Goal: Task Accomplishment & Management: Manage account settings

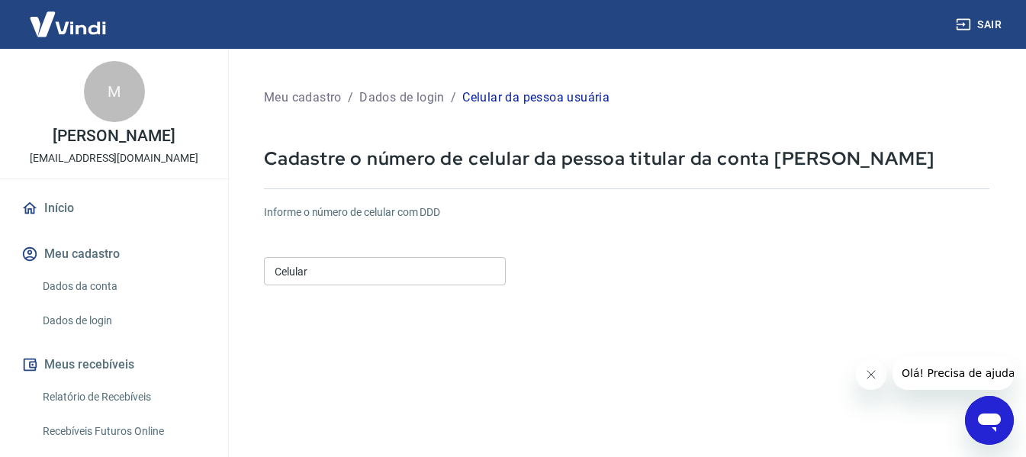
click at [313, 267] on input "Celular" at bounding box center [385, 271] width 242 height 28
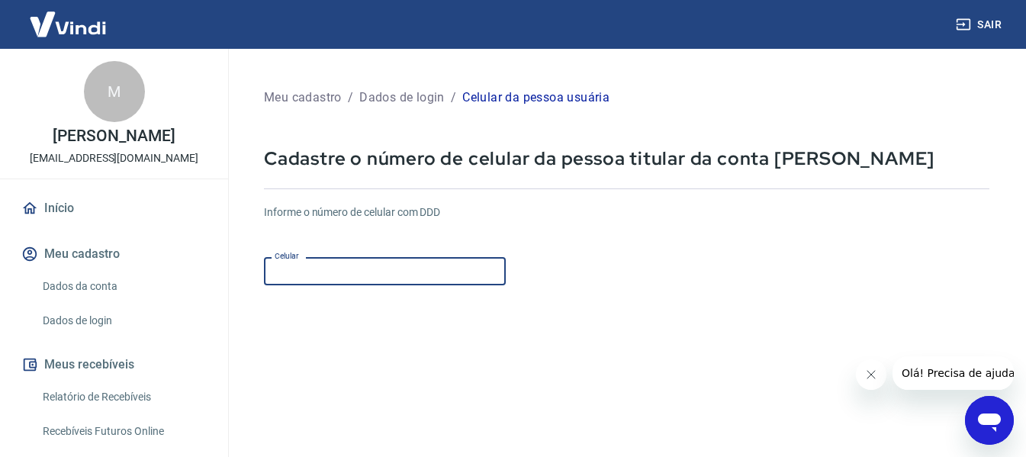
type input "[PHONE_NUMBER]"
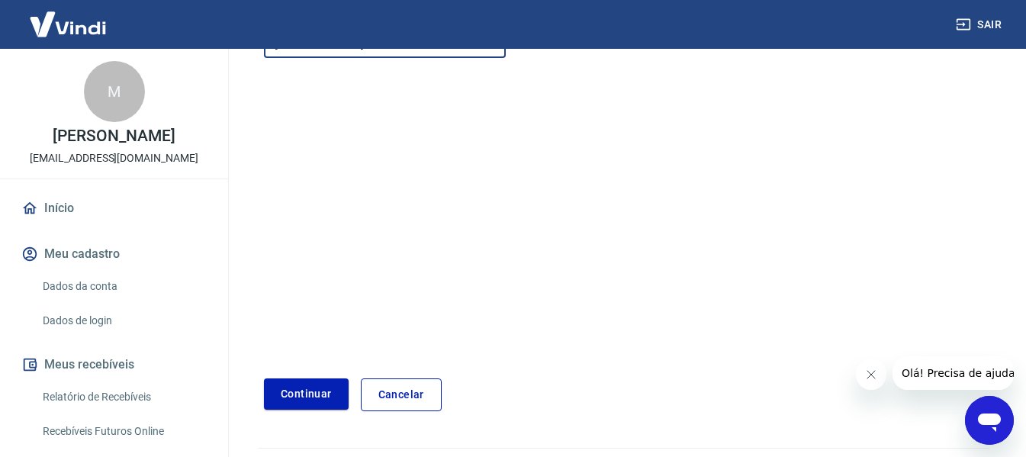
scroll to position [229, 0]
click at [307, 394] on button "Continuar" at bounding box center [306, 392] width 85 height 31
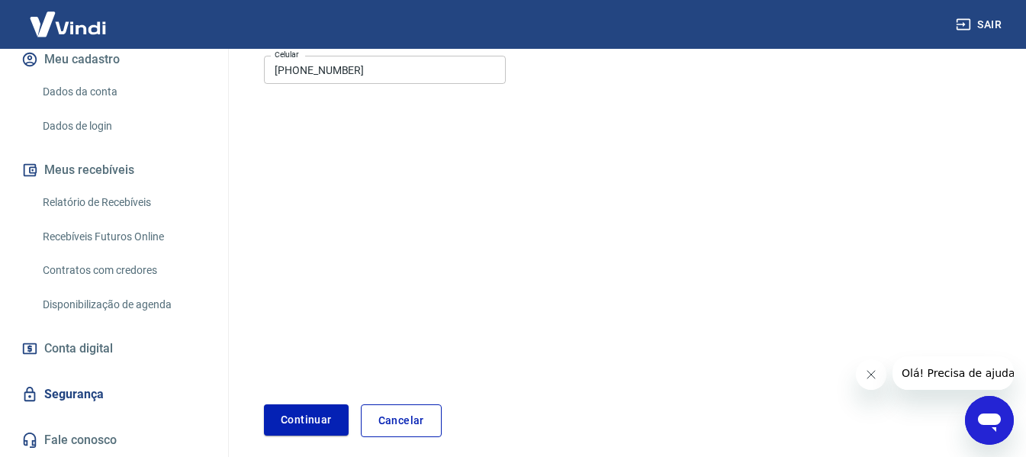
scroll to position [265, 0]
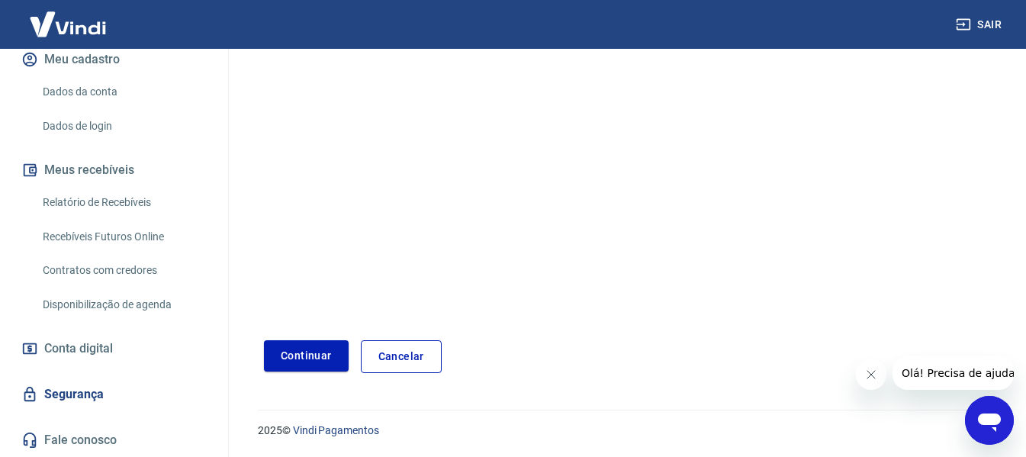
click at [87, 344] on span "Conta digital" at bounding box center [78, 348] width 69 height 21
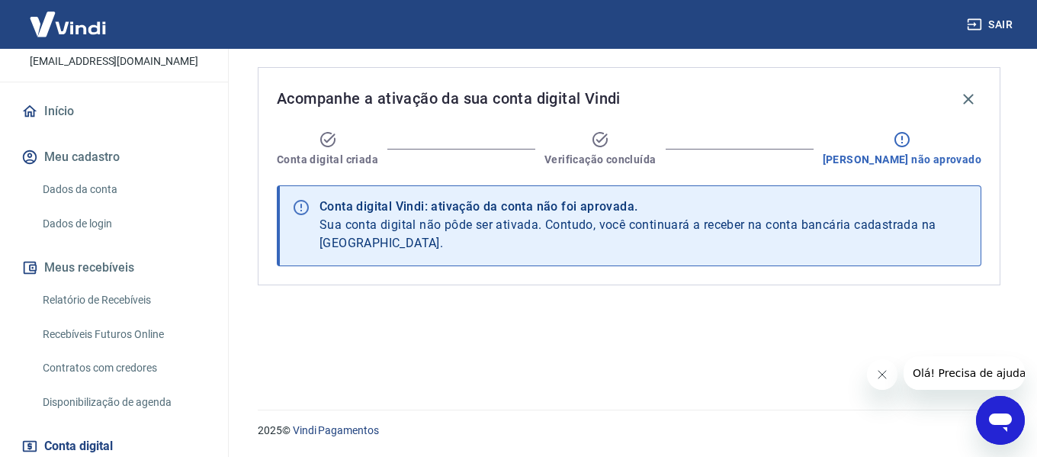
scroll to position [211, 0]
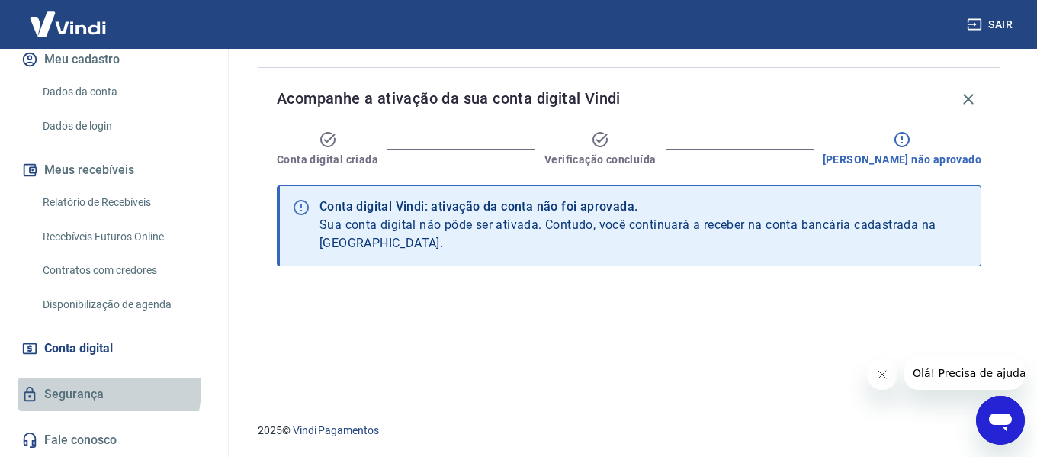
click at [84, 388] on link "Segurança" at bounding box center [113, 395] width 191 height 34
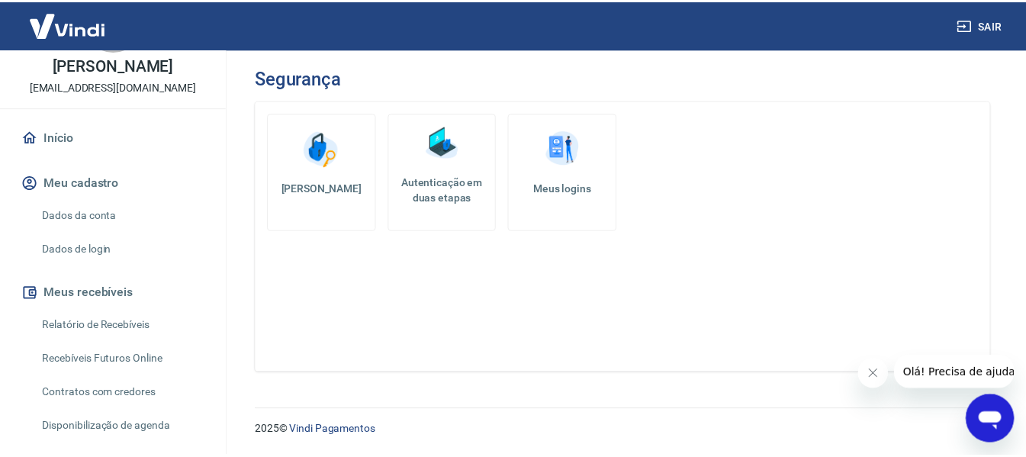
scroll to position [58, 0]
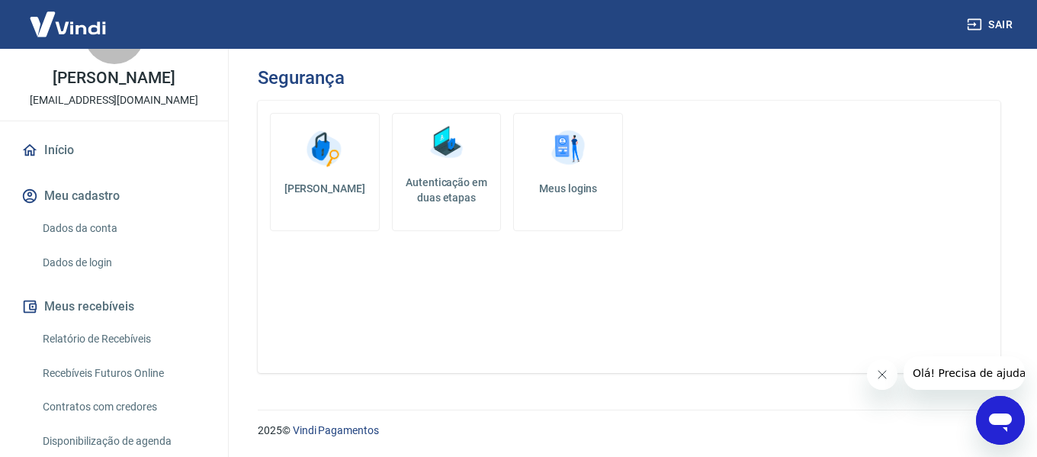
click at [90, 244] on link "Dados da conta" at bounding box center [123, 228] width 173 height 31
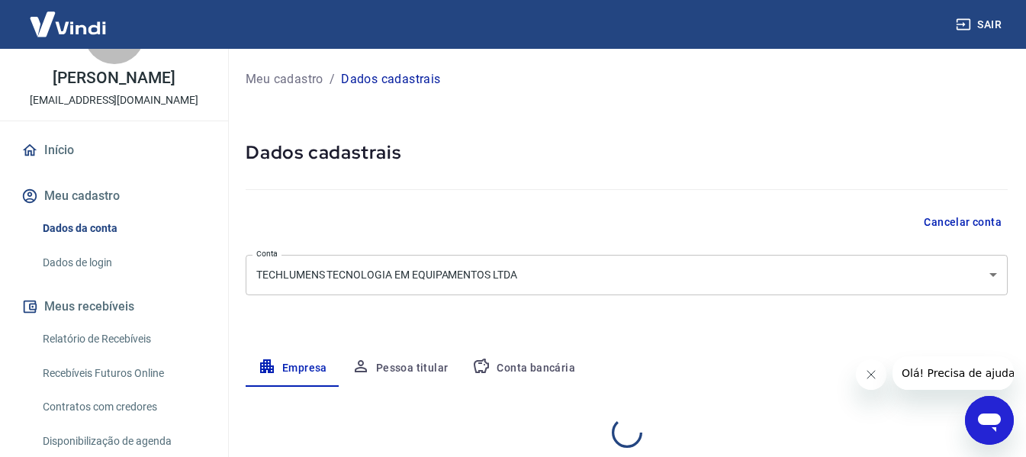
select select "MG"
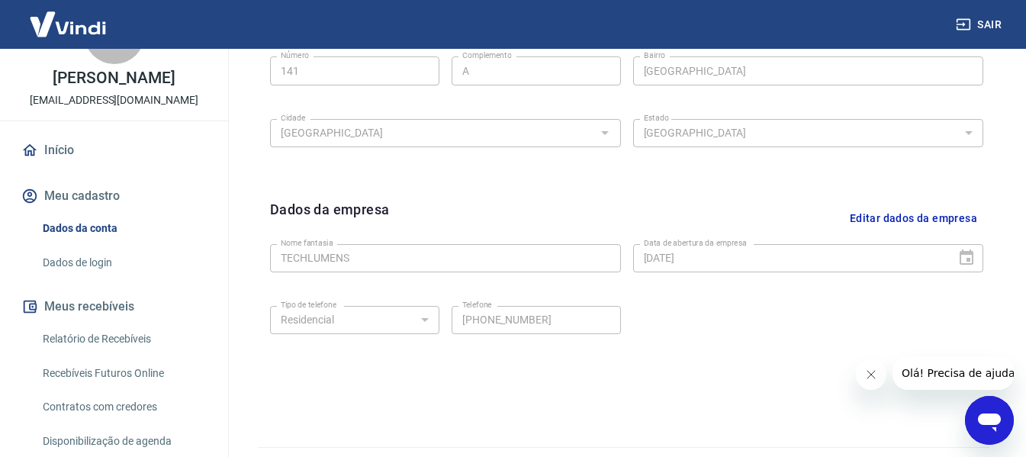
scroll to position [643, 0]
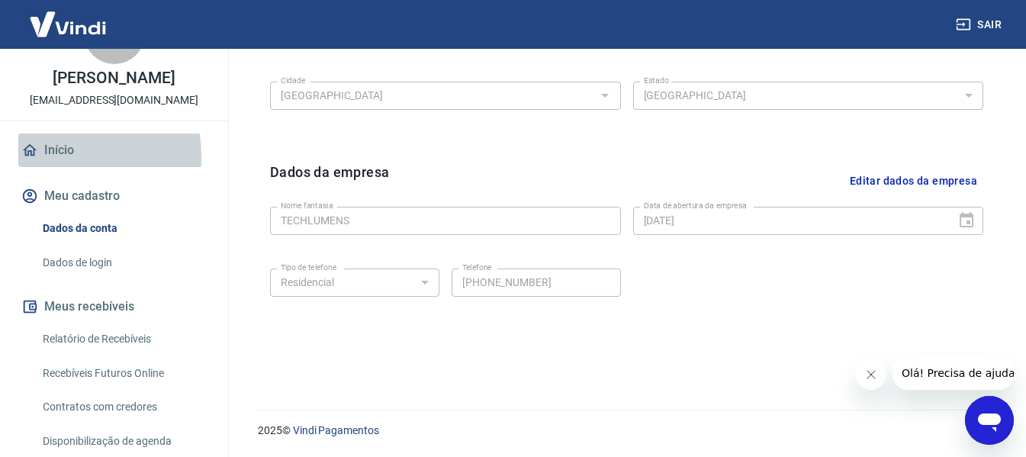
click at [57, 167] on link "Início" at bounding box center [113, 150] width 191 height 34
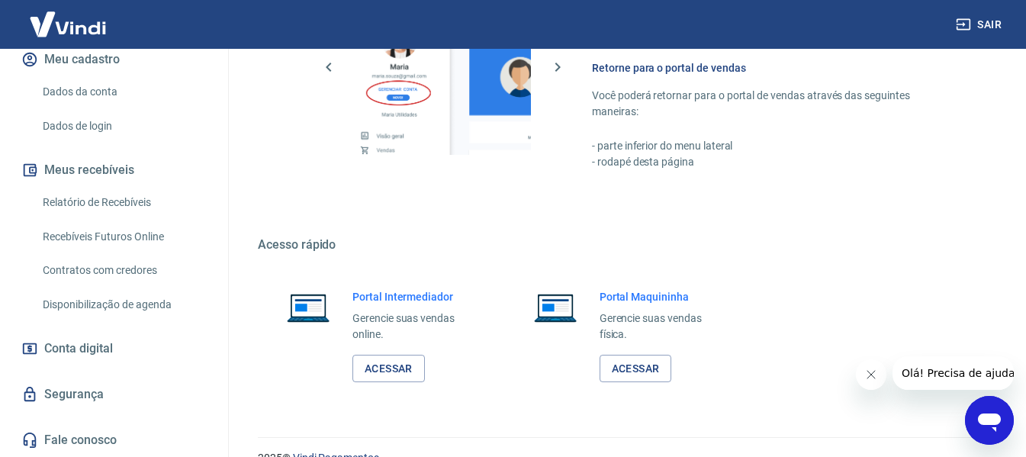
scroll to position [953, 0]
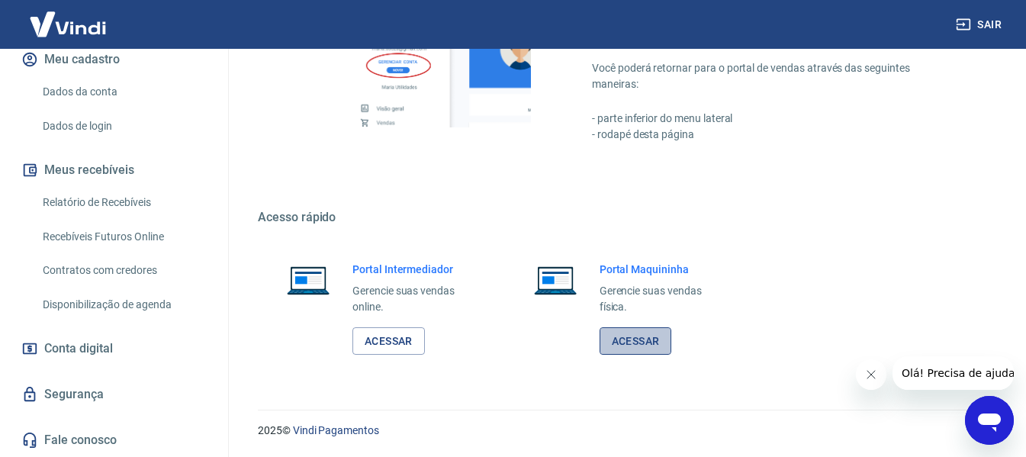
click at [640, 347] on link "Acessar" at bounding box center [635, 341] width 72 height 28
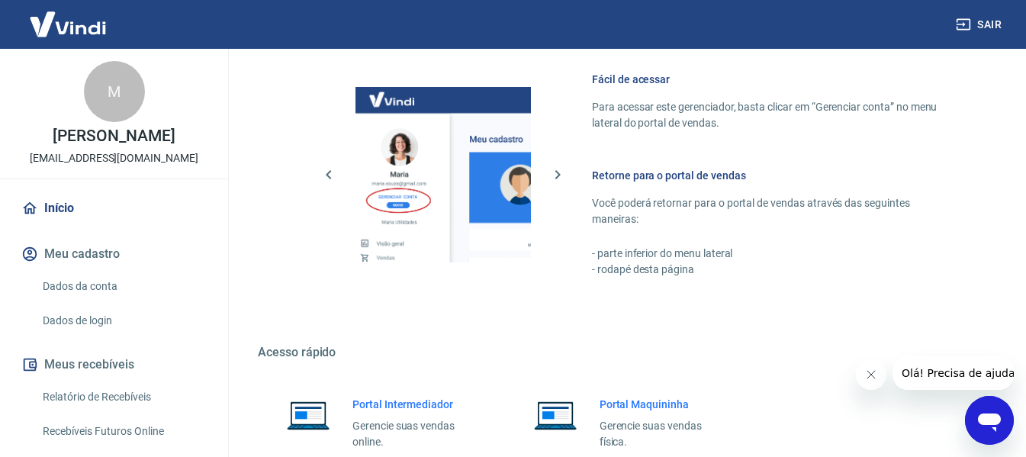
scroll to position [953, 0]
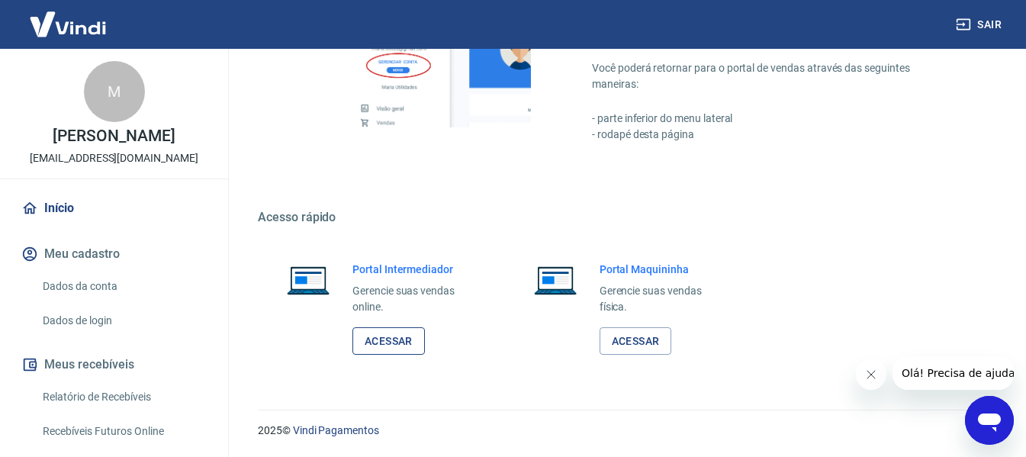
click at [390, 342] on link "Acessar" at bounding box center [388, 341] width 72 height 28
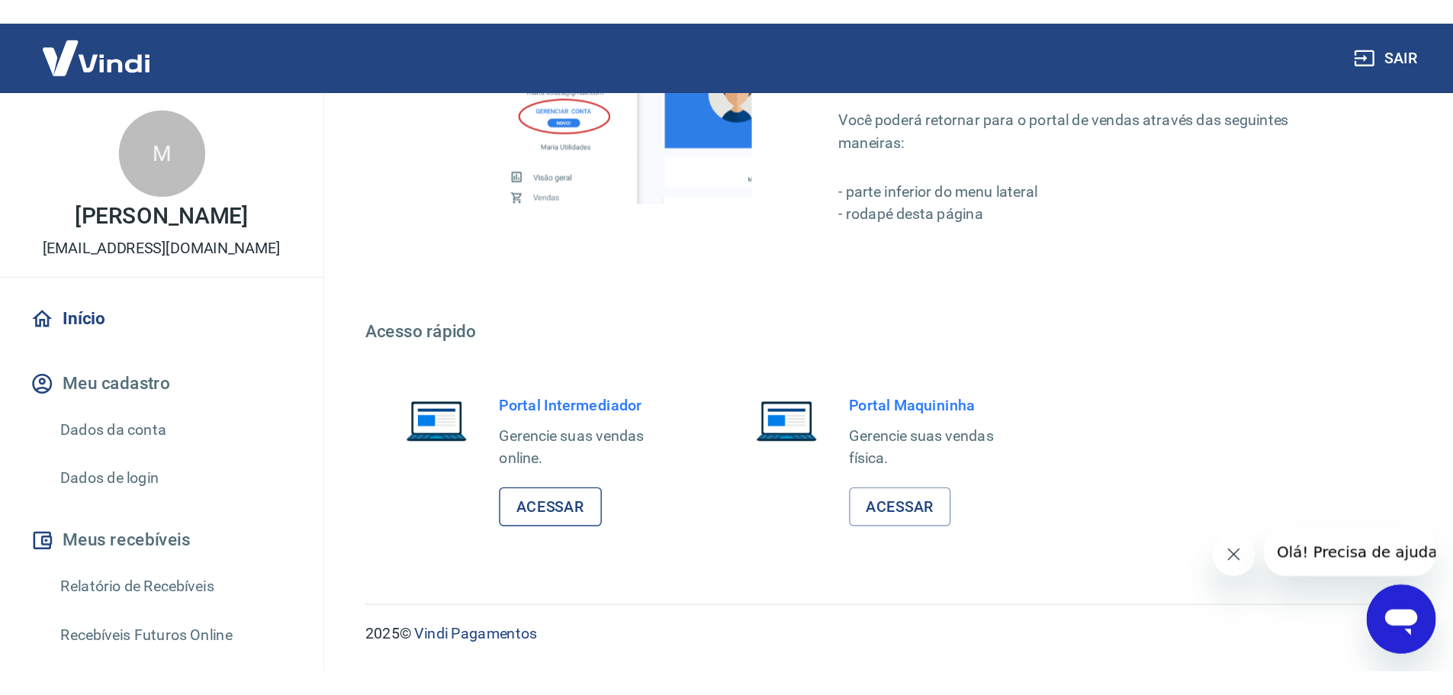
scroll to position [652, 0]
